Goal: Register for event/course

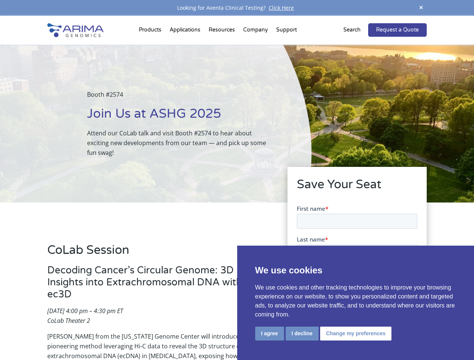
click at [237, 180] on div "Booth #2574 Join Us at ASHG 2025 Attend our CoLab talk and visit Booth #2574 to…" at bounding box center [155, 124] width 311 height 158
click at [269, 333] on button "I agree" at bounding box center [269, 334] width 29 height 14
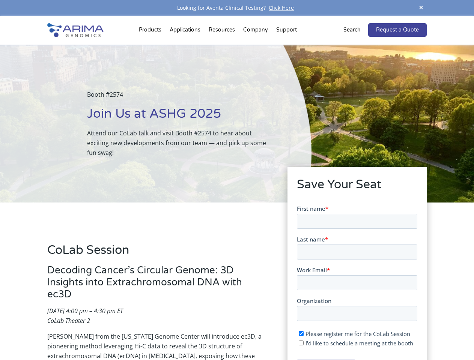
click at [301, 343] on input "I'd like to schedule a meeting at the booth" at bounding box center [300, 342] width 5 height 5
click at [354, 343] on span "I'd like to schedule a meeting at the booth" at bounding box center [359, 343] width 108 height 8
click at [303, 343] on input "I'd like to schedule a meeting at the booth" at bounding box center [300, 342] width 5 height 5
checkbox input "false"
click at [421, 8] on span at bounding box center [420, 8] width 11 height 10
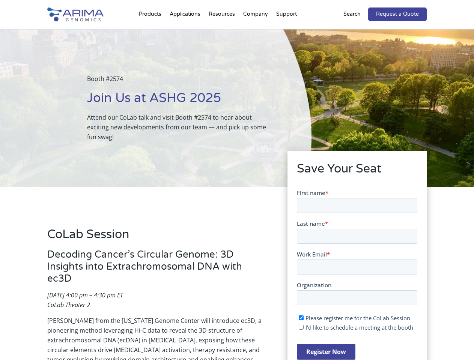
click at [151, 32] on div "Booth #2574 Join Us at ASHG 2025 Attend our CoLab talk and visit Booth #2574 to…" at bounding box center [155, 108] width 311 height 158
click at [222, 32] on div "Booth #2574 Join Us at ASHG 2025 Attend our CoLab talk and visit Booth #2574 to…" at bounding box center [155, 108] width 311 height 158
click at [256, 32] on div "Booth #2574 Join Us at ASHG 2025 Attend our CoLab talk and visit Booth #2574 to…" at bounding box center [155, 108] width 311 height 158
click at [286, 32] on div "Booth #2574 Join Us at ASHG 2025 Attend our CoLab talk and visit Booth #2574 to…" at bounding box center [155, 108] width 311 height 158
